Goal: Task Accomplishment & Management: Complete application form

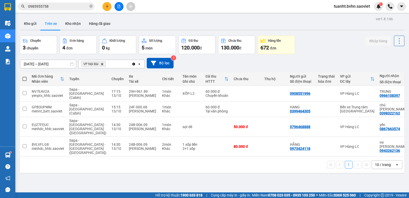
click at [399, 43] on icon at bounding box center [399, 40] width 1 height 5
click at [387, 52] on span "Làm mới" at bounding box center [388, 54] width 14 height 5
click at [70, 3] on span "0985955758" at bounding box center [56, 7] width 77 height 8
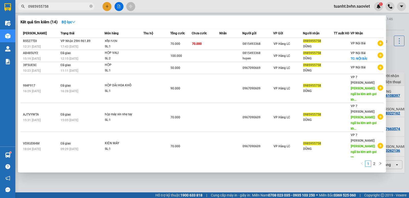
click at [70, 6] on input "0985955758" at bounding box center [58, 7] width 60 height 6
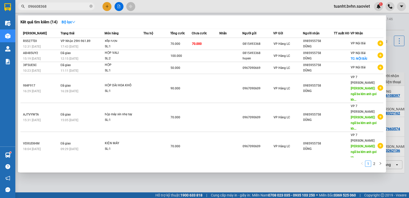
type input "0966083683"
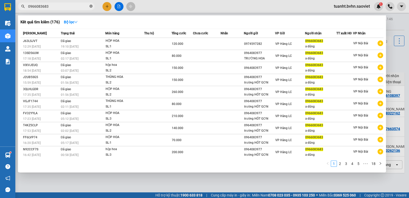
click at [92, 6] on icon "close-circle" at bounding box center [91, 6] width 3 height 3
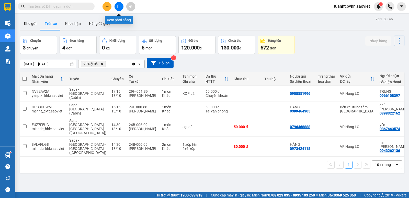
click at [118, 9] on button at bounding box center [119, 6] width 9 height 9
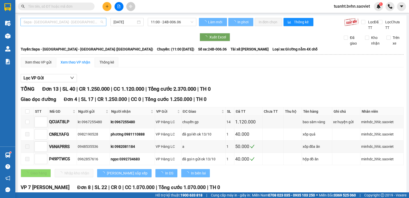
click at [84, 22] on span "Sapa - [GEOGRAPHIC_DATA] - [GEOGRAPHIC_DATA] ([GEOGRAPHIC_DATA])" at bounding box center [64, 22] width 80 height 8
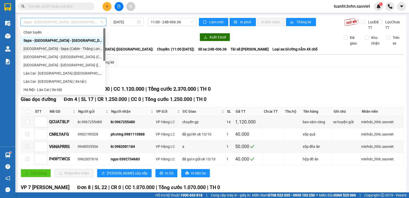
scroll to position [41, 0]
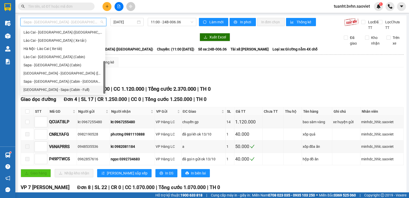
click at [73, 90] on div "[GEOGRAPHIC_DATA] - Sapa (Cabin - Full)" at bounding box center [63, 90] width 79 height 6
type input "[DATE]"
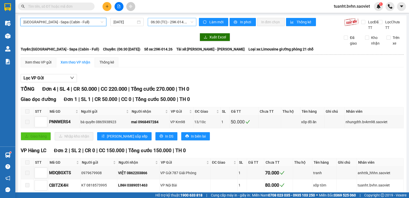
click at [169, 21] on span "06:30 (TC) - 29K-014.26" at bounding box center [172, 22] width 42 height 8
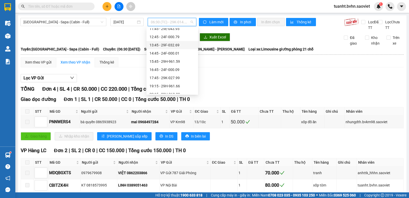
scroll to position [90, 0]
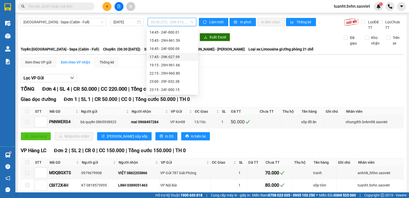
click at [176, 57] on div "17:45 - 29K-027.99" at bounding box center [173, 57] width 46 height 6
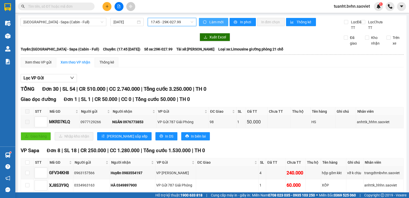
click at [207, 23] on button "Làm mới" at bounding box center [213, 22] width 29 height 8
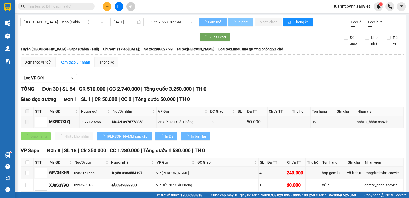
click at [242, 23] on span "In phơi" at bounding box center [244, 22] width 12 height 6
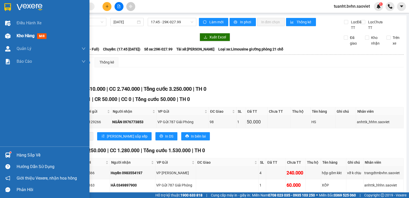
click at [9, 33] on img at bounding box center [7, 35] width 5 height 5
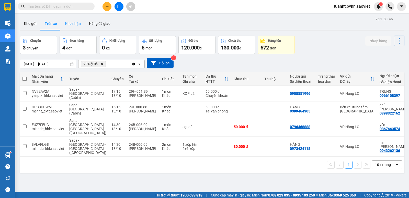
click at [67, 24] on button "Kho nhận" at bounding box center [73, 23] width 24 height 12
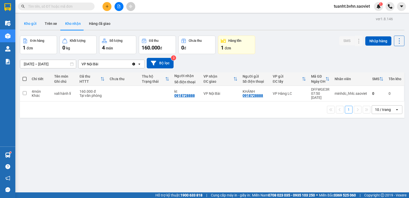
click at [29, 26] on button "Kho gửi" at bounding box center [30, 23] width 21 height 12
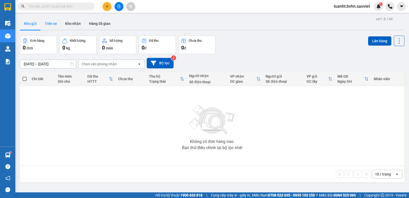
click at [44, 26] on button "Trên xe" at bounding box center [51, 23] width 20 height 12
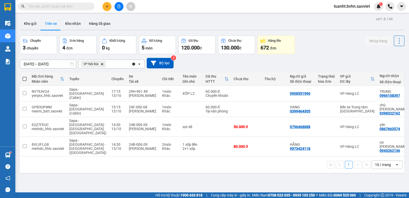
click at [62, 7] on input "text" at bounding box center [58, 7] width 60 height 6
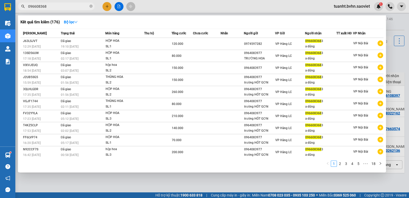
type input "0966083683"
click at [91, 6] on icon "close-circle" at bounding box center [91, 6] width 3 height 3
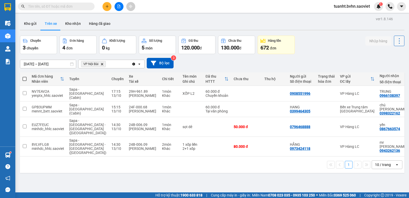
click at [396, 41] on icon at bounding box center [399, 40] width 7 height 7
click at [385, 54] on span "Làm mới" at bounding box center [388, 54] width 14 height 5
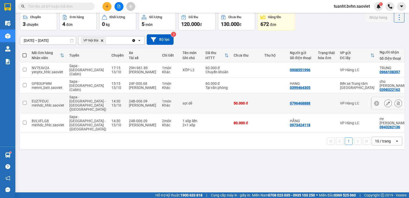
click at [24, 101] on input "checkbox" at bounding box center [25, 103] width 4 height 4
checkbox input "true"
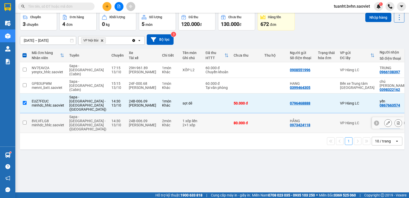
click at [25, 120] on input "checkbox" at bounding box center [25, 122] width 4 height 4
checkbox input "true"
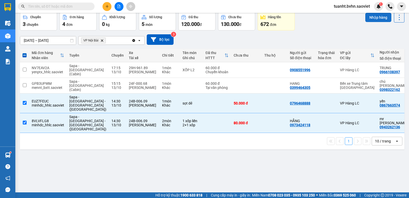
click at [372, 15] on button "Nhập hàng" at bounding box center [378, 17] width 26 height 9
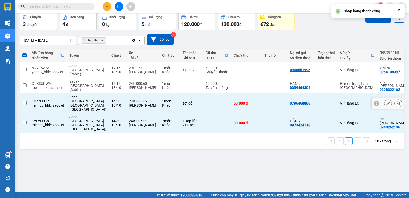
checkbox input "false"
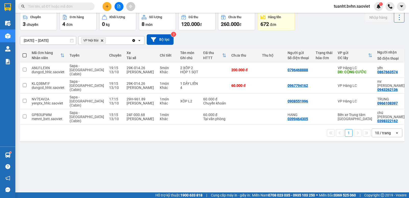
click at [396, 20] on icon at bounding box center [399, 17] width 7 height 7
click at [386, 29] on span "Làm mới" at bounding box center [388, 31] width 14 height 5
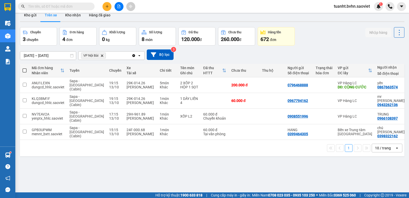
scroll to position [0, 0]
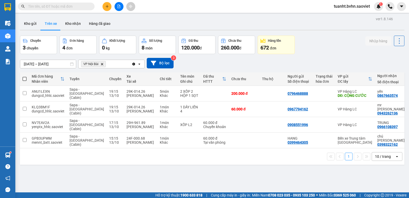
click at [76, 6] on input "text" at bounding box center [58, 7] width 60 height 6
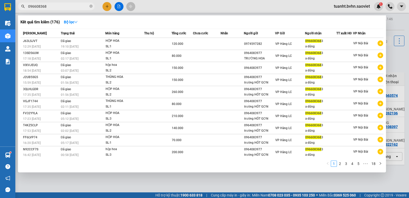
type input "0966083683"
click at [90, 7] on icon "close-circle" at bounding box center [91, 6] width 3 height 3
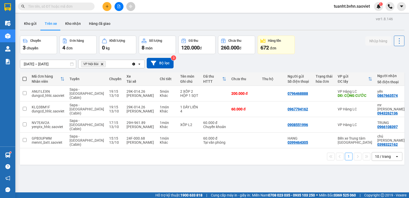
click at [396, 40] on icon at bounding box center [399, 40] width 7 height 7
click at [386, 56] on span "Làm mới" at bounding box center [388, 54] width 14 height 5
click at [78, 24] on button "Kho nhận" at bounding box center [73, 23] width 24 height 12
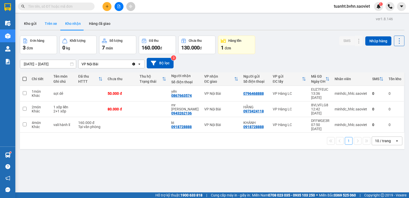
click at [54, 24] on button "Trên xe" at bounding box center [51, 23] width 20 height 12
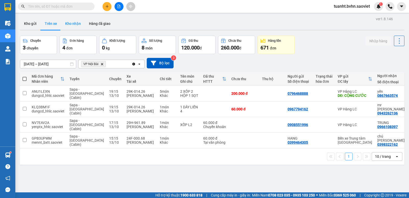
click at [81, 24] on button "Kho nhận" at bounding box center [73, 23] width 24 height 12
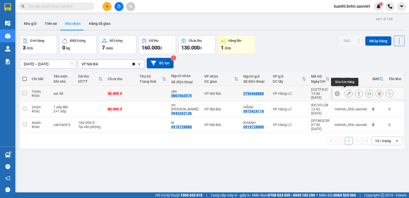
click at [347, 92] on icon at bounding box center [349, 94] width 4 height 4
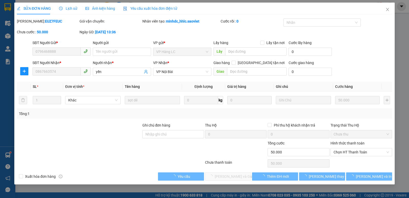
type input "0796468888"
type input "0867663574"
type input "yến"
type input "0"
type input "50.000"
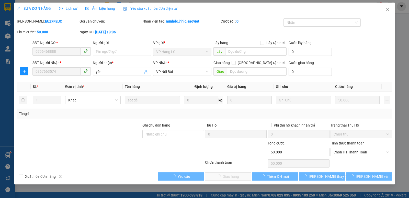
click at [349, 150] on span "Chọn HT Thanh Toán" at bounding box center [361, 152] width 55 height 8
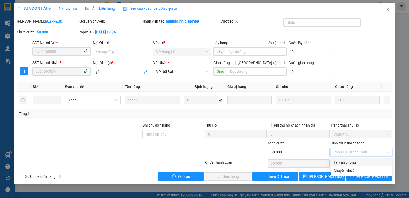
click at [350, 160] on div "Tại văn phòng" at bounding box center [361, 162] width 55 height 6
type input "0"
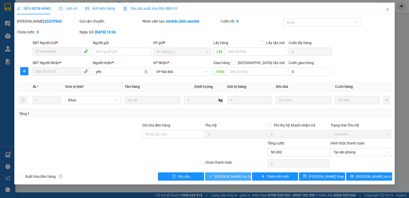
drag, startPoint x: 239, startPoint y: 175, endPoint x: 254, endPoint y: 159, distance: 22.3
click at [239, 175] on span "[PERSON_NAME] và Giao hàng" at bounding box center [239, 176] width 49 height 6
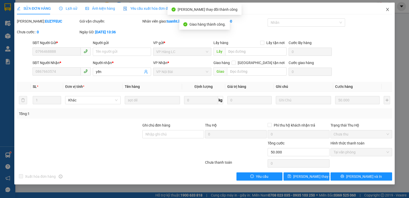
click at [388, 11] on icon "close" at bounding box center [388, 9] width 4 height 4
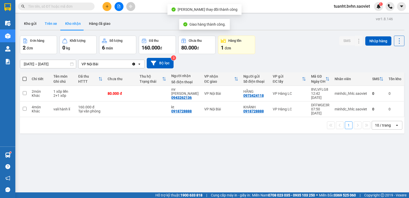
click at [45, 25] on button "Trên xe" at bounding box center [51, 23] width 20 height 12
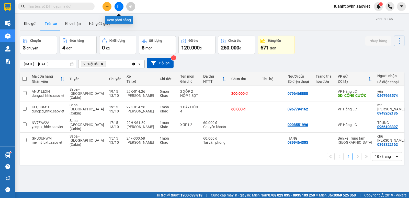
click at [120, 6] on icon "file-add" at bounding box center [119, 7] width 4 height 4
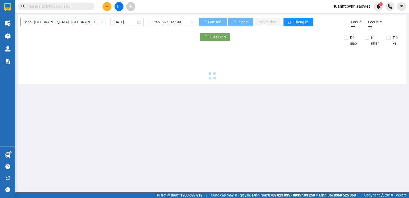
click at [74, 21] on span "Sapa - [GEOGRAPHIC_DATA] - [GEOGRAPHIC_DATA] ([GEOGRAPHIC_DATA])" at bounding box center [64, 22] width 80 height 8
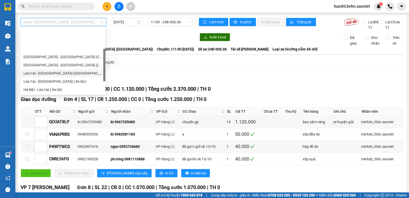
scroll to position [26, 0]
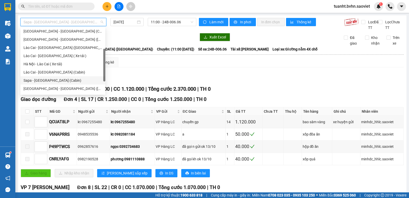
click at [65, 79] on div "Sapa - [GEOGRAPHIC_DATA] (Cabin)" at bounding box center [63, 80] width 79 height 6
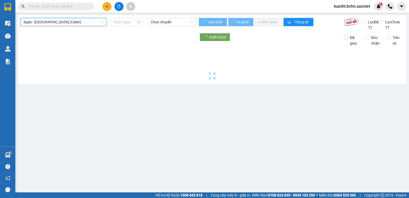
type input "[DATE]"
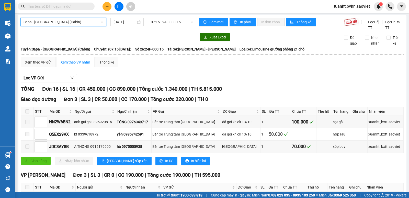
click at [161, 21] on span "07:15 - 24F-000.15" at bounding box center [172, 22] width 42 height 8
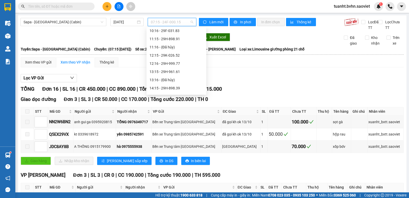
scroll to position [51, 0]
click at [179, 31] on div "10:16 - 29F-031.83" at bounding box center [177, 30] width 54 height 6
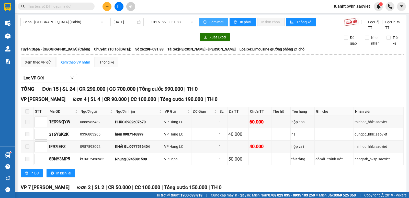
click at [211, 26] on button "Làm mới" at bounding box center [213, 22] width 29 height 8
click at [234, 23] on icon "printer" at bounding box center [236, 22] width 4 height 4
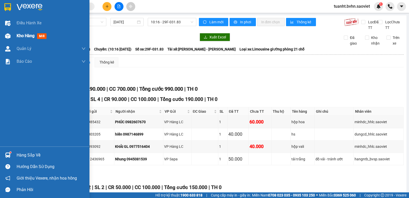
click at [4, 39] on div at bounding box center [7, 35] width 9 height 9
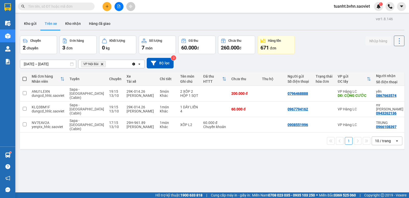
click at [396, 41] on icon at bounding box center [399, 40] width 7 height 7
click at [390, 55] on span "Làm mới" at bounding box center [388, 54] width 14 height 5
click at [71, 6] on input "text" at bounding box center [58, 7] width 60 height 6
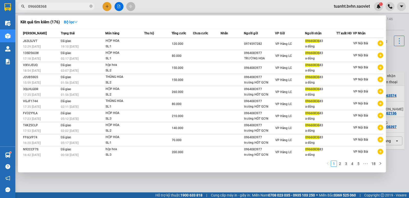
type input "0966083683"
click at [90, 6] on icon "close-circle" at bounding box center [91, 6] width 3 height 3
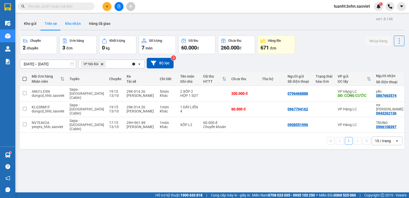
click at [73, 23] on button "Kho nhận" at bounding box center [73, 23] width 24 height 12
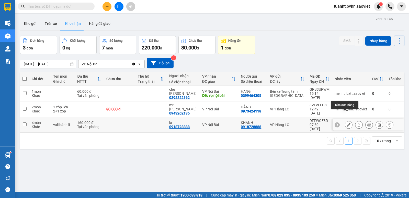
click at [345, 120] on button at bounding box center [348, 124] width 7 height 9
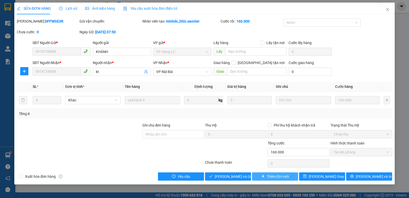
type input "0918728888"
type input "KHÁNH"
type input "0918728888"
type input "kt"
type input "0"
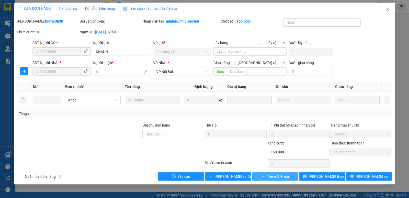
type input "160.000"
click at [238, 177] on span "Giao hàng" at bounding box center [231, 176] width 16 height 6
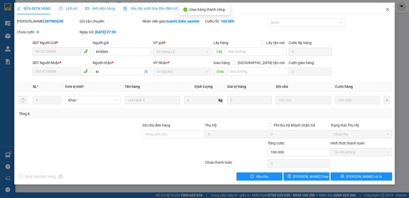
click at [387, 8] on icon "close" at bounding box center [388, 9] width 4 height 4
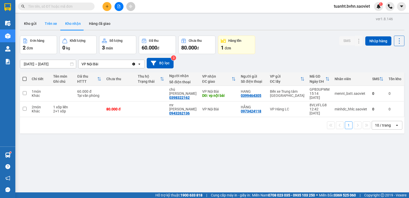
click at [46, 21] on button "Trên xe" at bounding box center [51, 23] width 20 height 12
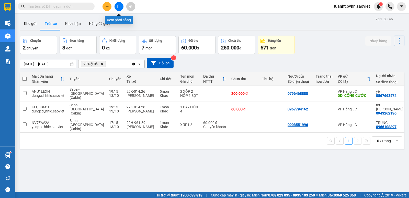
click at [115, 8] on button at bounding box center [119, 6] width 9 height 9
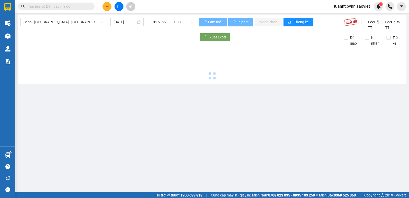
click at [73, 21] on span "Sapa - [GEOGRAPHIC_DATA] - [GEOGRAPHIC_DATA] ([GEOGRAPHIC_DATA])" at bounding box center [64, 22] width 80 height 8
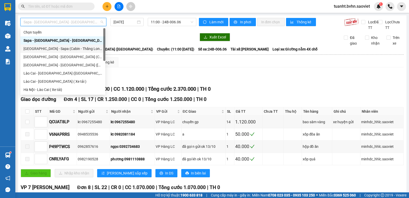
click at [73, 51] on div "[GEOGRAPHIC_DATA] - Sapa (Cabin - Thăng Long)" at bounding box center [63, 49] width 79 height 6
type input "[DATE]"
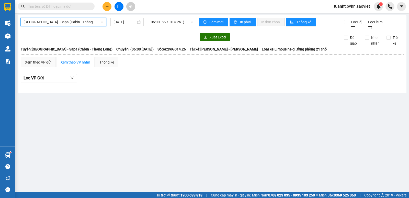
click at [159, 23] on span "06:00 - 29K-014.26 - ([GEOGRAPHIC_DATA])" at bounding box center [172, 22] width 42 height 8
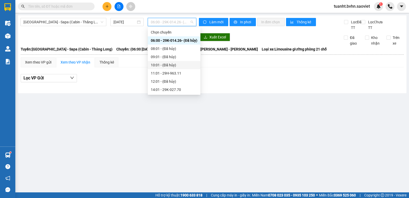
scroll to position [41, 0]
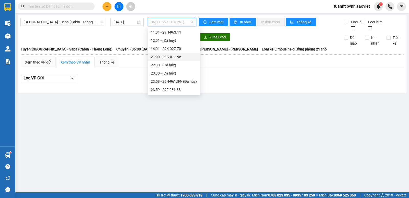
click at [175, 56] on div "21:00 - 29G-011.96" at bounding box center [174, 57] width 47 height 6
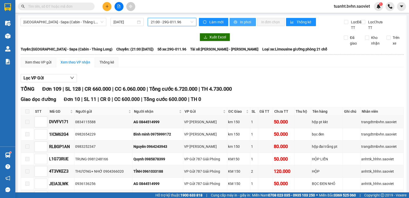
click at [236, 22] on span "printer" at bounding box center [236, 22] width 4 height 4
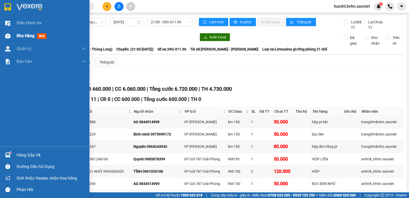
click at [4, 40] on div at bounding box center [7, 35] width 9 height 9
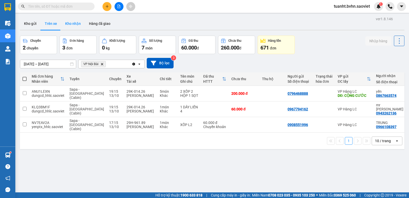
click at [74, 27] on button "Kho nhận" at bounding box center [73, 23] width 24 height 12
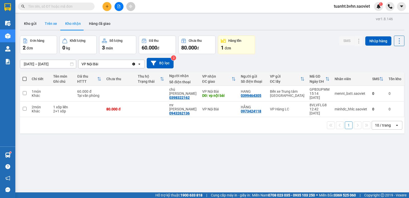
click at [55, 25] on button "Trên xe" at bounding box center [51, 23] width 20 height 12
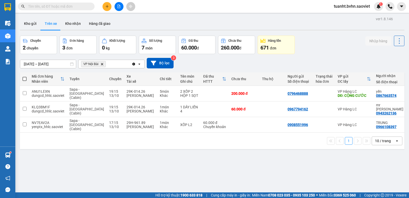
click at [58, 8] on input "text" at bounding box center [58, 7] width 60 height 6
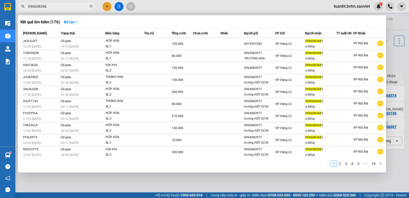
type input "0966083683"
click at [90, 7] on icon "close-circle" at bounding box center [91, 6] width 3 height 3
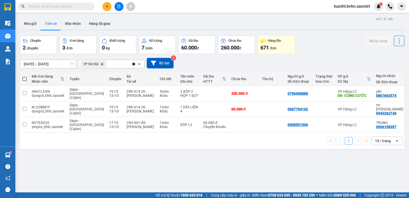
click at [84, 6] on input "text" at bounding box center [58, 7] width 60 height 6
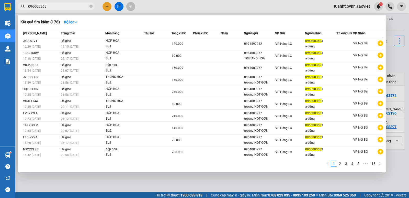
type input "0966083683"
click at [90, 7] on icon "close-circle" at bounding box center [91, 6] width 3 height 3
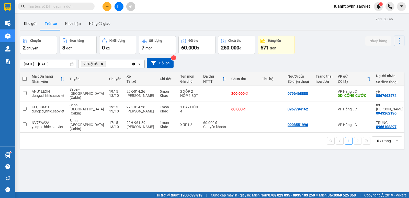
click at [146, 6] on div "Kết quả tìm kiếm ( 176 ) Bộ lọc Mã ĐH Trạng thái Món hàng Thu hộ Tổng cước Chưa…" at bounding box center [204, 6] width 409 height 13
drag, startPoint x: 394, startPoint y: 40, endPoint x: 392, endPoint y: 46, distance: 6.9
click at [396, 40] on icon at bounding box center [399, 40] width 7 height 7
click at [387, 54] on span "Làm mới" at bounding box center [388, 54] width 14 height 5
click at [85, 7] on input "text" at bounding box center [58, 7] width 60 height 6
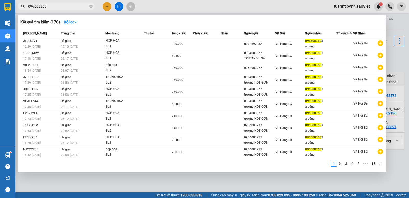
type input "0966083683"
click at [92, 5] on icon "close-circle" at bounding box center [91, 6] width 3 height 3
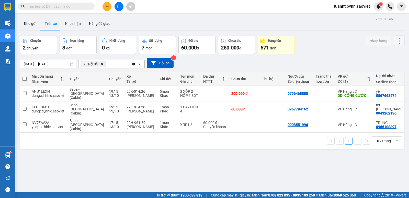
click at [396, 41] on icon at bounding box center [399, 40] width 7 height 7
click at [385, 55] on span "Làm mới" at bounding box center [388, 54] width 14 height 5
click at [118, 7] on icon "file-add" at bounding box center [119, 7] width 3 height 4
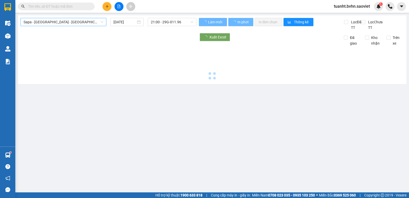
click at [54, 20] on span "Sapa - [GEOGRAPHIC_DATA] - [GEOGRAPHIC_DATA] ([GEOGRAPHIC_DATA])" at bounding box center [64, 22] width 80 height 8
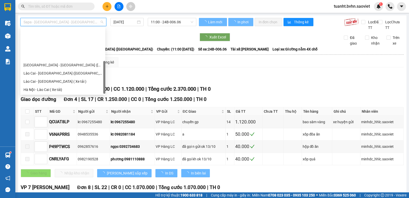
scroll to position [41, 0]
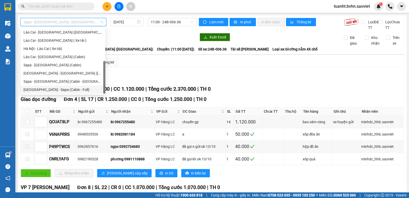
click at [62, 90] on div "[GEOGRAPHIC_DATA] - Sapa (Cabin - Full)" at bounding box center [63, 90] width 79 height 6
type input "[DATE]"
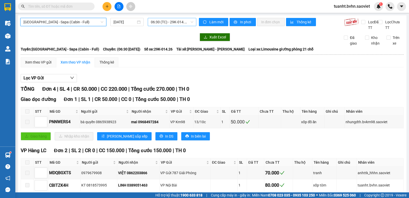
click at [162, 23] on span "06:30 (TC) - 29K-014.26" at bounding box center [172, 22] width 42 height 8
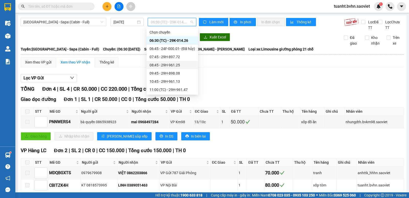
scroll to position [90, 0]
click at [175, 71] on div "22:15 - 29H-960.80" at bounding box center [173, 73] width 46 height 6
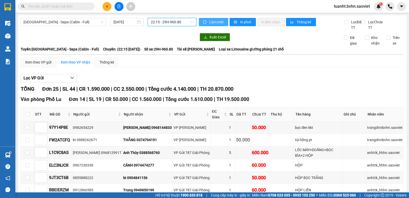
click at [214, 22] on span "Làm mới" at bounding box center [216, 22] width 15 height 6
click at [235, 23] on icon "printer" at bounding box center [236, 22] width 4 height 4
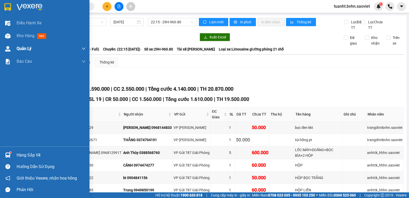
click at [14, 34] on div "Kho hàng mới" at bounding box center [45, 35] width 90 height 13
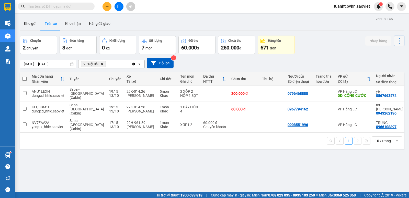
click at [394, 40] on button at bounding box center [399, 41] width 10 height 10
click at [391, 53] on span "Làm mới" at bounding box center [388, 54] width 14 height 5
click at [396, 42] on icon at bounding box center [399, 40] width 7 height 7
click at [388, 55] on span "Làm mới" at bounding box center [388, 54] width 14 height 5
click at [397, 43] on icon at bounding box center [399, 40] width 7 height 7
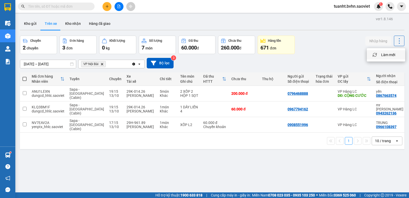
click at [387, 55] on span "Làm mới" at bounding box center [388, 54] width 14 height 5
click at [107, 4] on button at bounding box center [107, 6] width 9 height 9
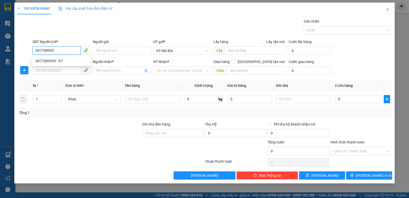
type input "0977089939"
click at [65, 62] on div "0977089939 - KT" at bounding box center [62, 61] width 52 height 6
type input "KT"
type input "0911428786"
type input "THỰC ANH"
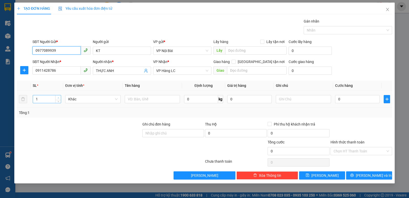
type input "0977089939"
type input "2"
click at [58, 97] on icon "up" at bounding box center [59, 98] width 2 height 2
click at [136, 98] on input "text" at bounding box center [152, 99] width 55 height 8
paste input "ùng"
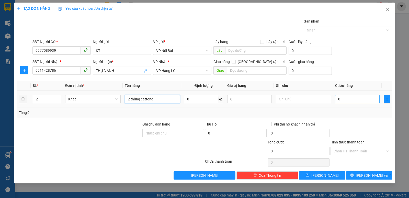
type input "2 thùng cattong"
click at [351, 98] on input "0" at bounding box center [357, 99] width 45 height 8
type input "1"
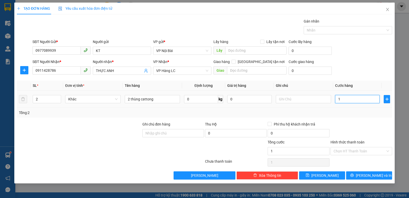
type input "10"
type input "100"
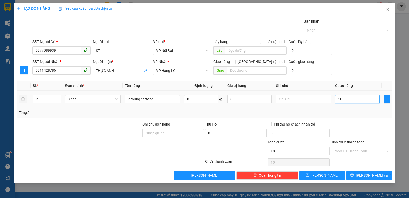
type input "100"
type input "1.000"
type input "10.000"
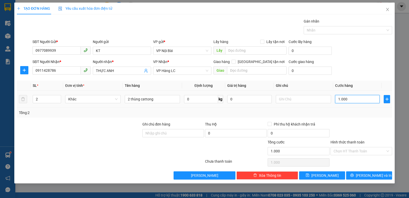
type input "10.000"
type input "100.000"
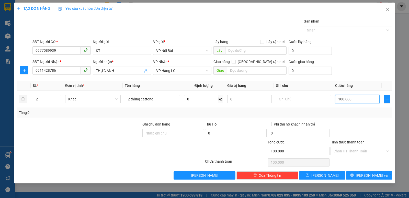
type input "100.000"
click at [352, 121] on div "Transit Pickup Surcharge Ids Transit Deliver Surcharge Ids Transit Deliver Surc…" at bounding box center [204, 98] width 375 height 161
click at [357, 175] on button "[PERSON_NAME] và In" at bounding box center [369, 175] width 46 height 8
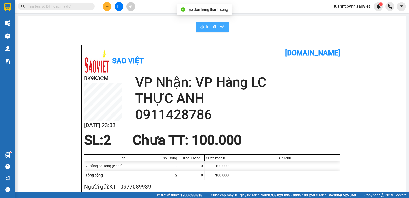
click at [206, 30] on span "In mẫu A5" at bounding box center [215, 27] width 18 height 6
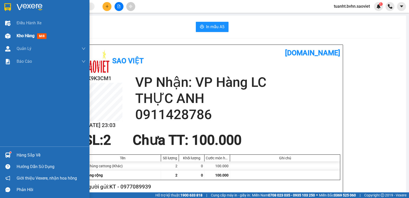
click at [8, 36] on img at bounding box center [7, 35] width 5 height 5
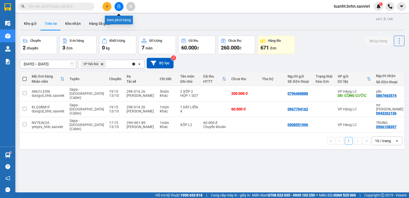
click at [117, 8] on icon "file-add" at bounding box center [119, 7] width 4 height 4
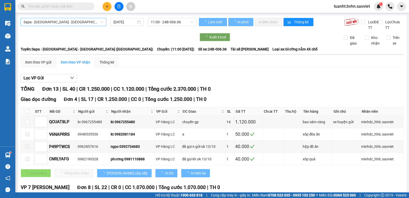
click at [76, 23] on span "Sapa - [GEOGRAPHIC_DATA] - [GEOGRAPHIC_DATA] ([GEOGRAPHIC_DATA])" at bounding box center [64, 22] width 80 height 8
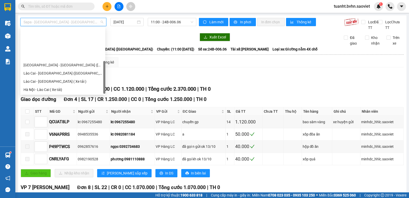
click at [71, 128] on div "[GEOGRAPHIC_DATA] - Sapa (Cabin - Full)" at bounding box center [63, 131] width 79 height 6
type input "[DATE]"
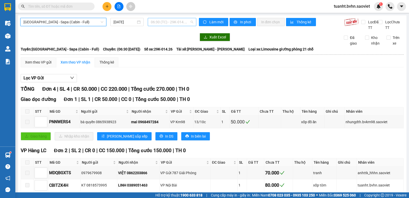
click at [155, 23] on span "06:30 (TC) - 29K-014.26" at bounding box center [172, 22] width 42 height 8
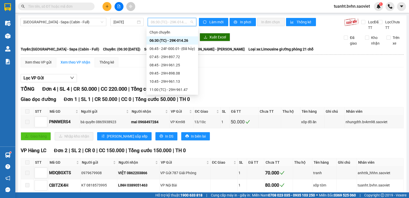
click at [171, 169] on div "23:00 - 29F-032.38" at bounding box center [173, 172] width 46 height 6
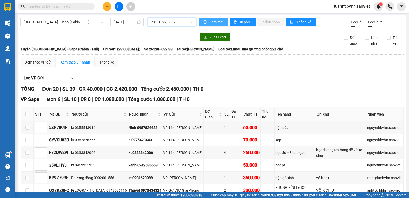
click at [209, 21] on span "Làm mới" at bounding box center [216, 22] width 15 height 6
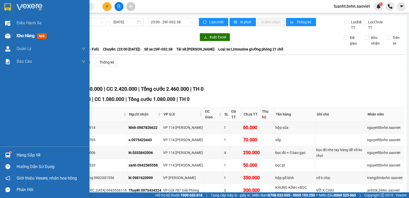
click at [8, 36] on img at bounding box center [7, 35] width 5 height 5
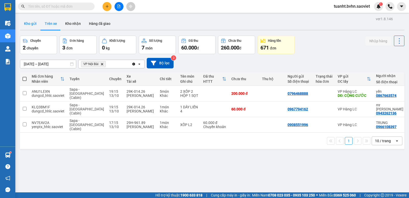
click at [34, 26] on button "Kho gửi" at bounding box center [30, 23] width 21 height 12
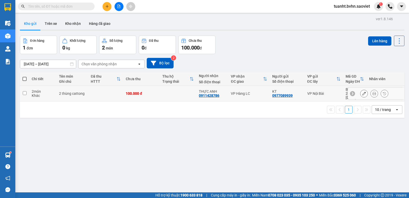
click at [27, 92] on td at bounding box center [24, 94] width 9 height 16
checkbox input "true"
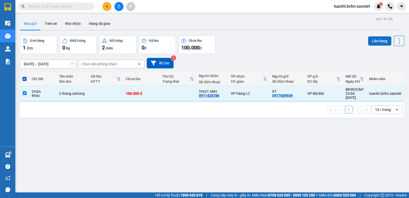
click at [368, 42] on button "Lên hàng" at bounding box center [379, 40] width 23 height 9
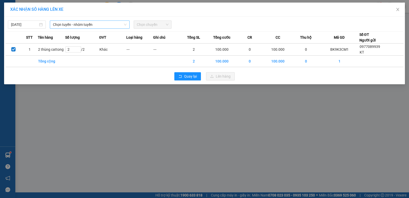
click at [94, 24] on span "Chọn tuyến - nhóm tuyến" at bounding box center [90, 25] width 74 height 8
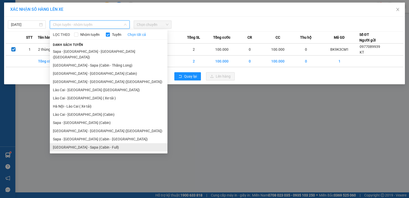
click at [101, 143] on li "[GEOGRAPHIC_DATA] - Sapa (Cabin - Full)" at bounding box center [109, 147] width 118 height 8
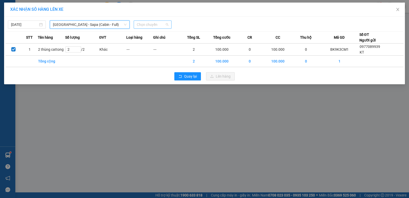
click at [145, 23] on span "Chọn chuyến" at bounding box center [153, 25] width 32 height 8
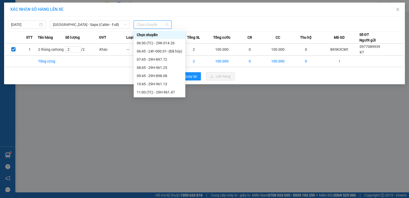
click at [163, 171] on div "23:00 - 29F-032.38" at bounding box center [160, 174] width 46 height 6
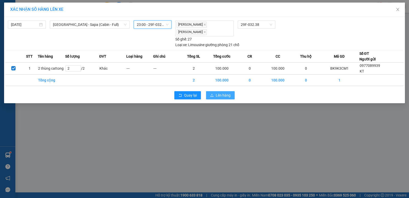
click at [223, 92] on span "Lên hàng" at bounding box center [223, 95] width 15 height 6
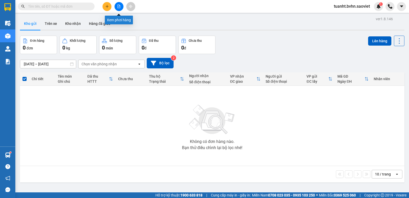
click at [119, 7] on icon "file-add" at bounding box center [119, 7] width 4 height 4
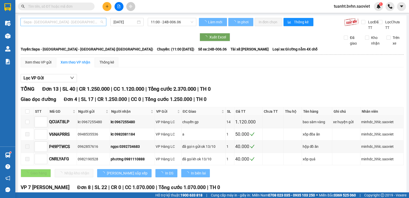
click at [90, 24] on span "Sapa - [GEOGRAPHIC_DATA] - [GEOGRAPHIC_DATA] ([GEOGRAPHIC_DATA])" at bounding box center [64, 22] width 80 height 8
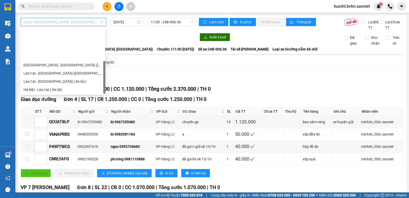
click at [72, 128] on div "[GEOGRAPHIC_DATA] - Sapa (Cabin - Full)" at bounding box center [63, 131] width 79 height 6
type input "[DATE]"
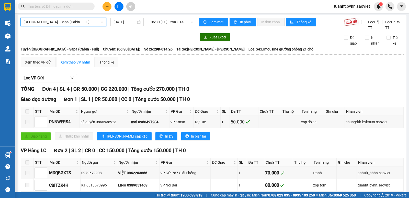
click at [160, 22] on span "06:30 (TC) - 29K-014.26" at bounding box center [172, 22] width 42 height 8
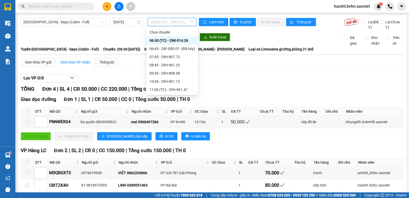
click at [170, 169] on div "23:00 - 29F-032.38" at bounding box center [173, 172] width 46 height 6
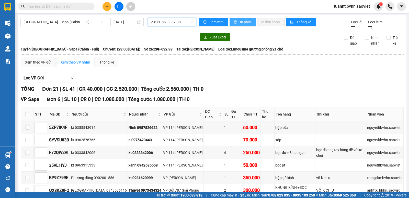
click at [237, 23] on button "In phơi" at bounding box center [243, 22] width 26 height 8
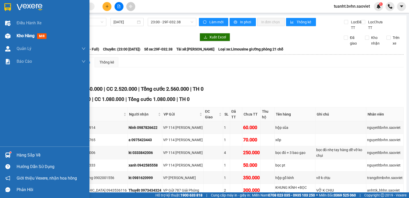
click at [6, 34] on img at bounding box center [7, 35] width 5 height 5
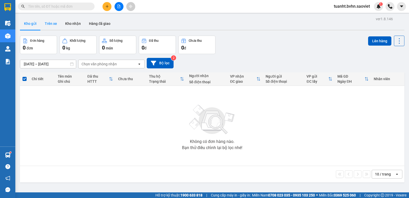
click at [53, 24] on button "Trên xe" at bounding box center [51, 23] width 20 height 12
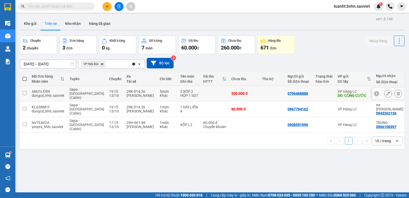
click at [25, 92] on input "checkbox" at bounding box center [25, 93] width 4 height 4
checkbox input "true"
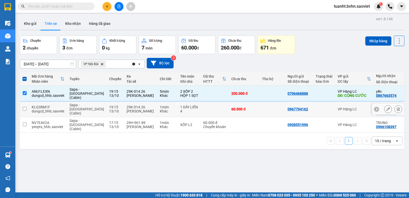
click at [25, 107] on input "checkbox" at bounding box center [25, 109] width 4 height 4
checkbox input "true"
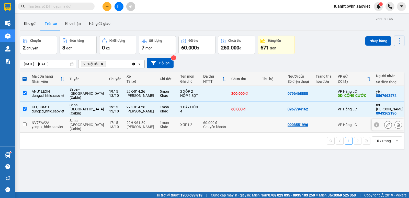
click at [25, 122] on input "checkbox" at bounding box center [25, 124] width 4 height 4
checkbox input "true"
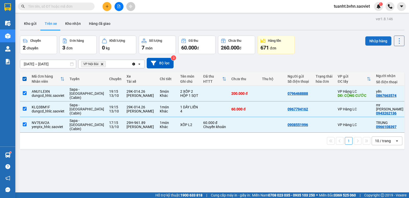
click at [371, 40] on button "Nhập hàng" at bounding box center [378, 40] width 26 height 9
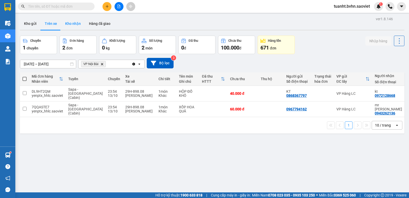
click at [75, 24] on button "Kho nhận" at bounding box center [73, 23] width 24 height 12
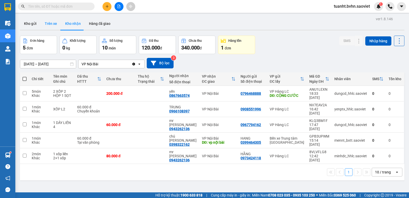
click at [49, 23] on button "Trên xe" at bounding box center [51, 23] width 20 height 12
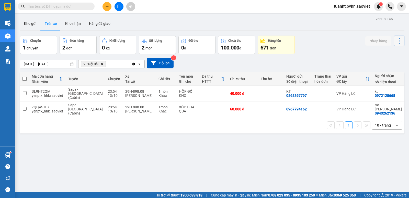
click at [396, 41] on icon at bounding box center [399, 40] width 7 height 7
click at [389, 56] on span "Làm mới" at bounding box center [388, 54] width 14 height 5
click at [396, 43] on icon at bounding box center [399, 40] width 7 height 7
click at [387, 55] on span "Làm mới" at bounding box center [388, 54] width 14 height 5
